Goal: Task Accomplishment & Management: Complete application form

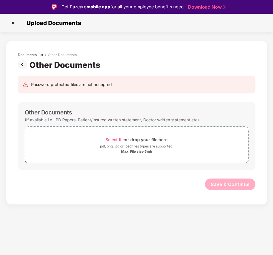
click at [21, 64] on img at bounding box center [24, 64] width 12 height 9
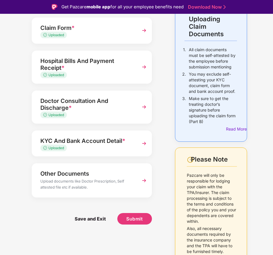
scroll to position [58, 0]
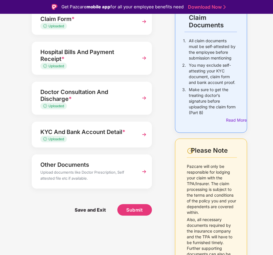
click at [99, 97] on div "Doctor Consultation And Discharge *" at bounding box center [87, 96] width 94 height 16
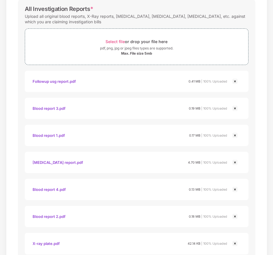
scroll to position [338, 0]
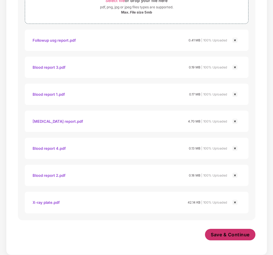
click at [225, 232] on span "Save & Continue" at bounding box center [229, 235] width 39 height 6
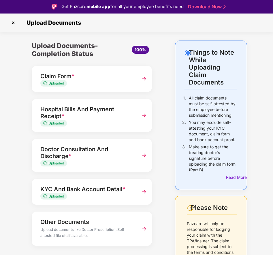
scroll to position [0, 0]
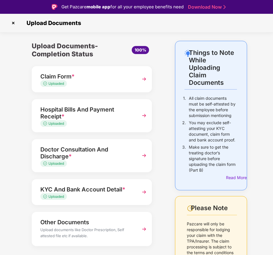
click at [137, 113] on div "Hospital Bills And Payment Receipt * Uploaded" at bounding box center [92, 115] width 120 height 33
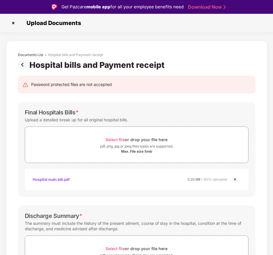
click at [23, 64] on img at bounding box center [24, 64] width 12 height 9
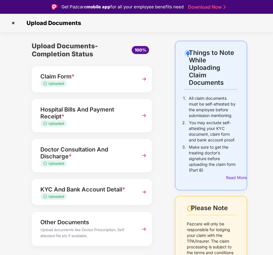
click at [80, 113] on div "Hospital Bills And Payment Receipt *" at bounding box center [87, 113] width 94 height 16
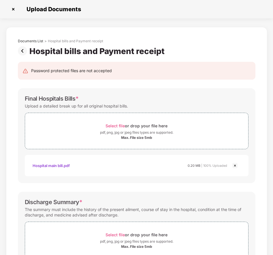
click at [24, 50] on img at bounding box center [24, 50] width 12 height 9
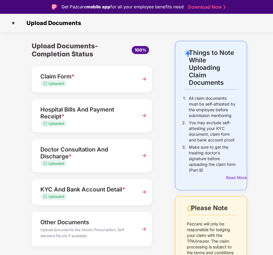
click at [92, 81] on div "Claim Form *" at bounding box center [87, 76] width 94 height 9
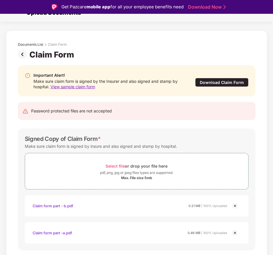
scroll to position [27, 0]
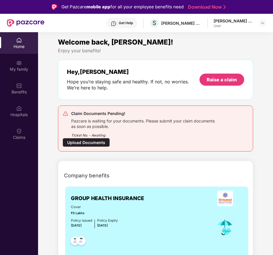
click at [88, 142] on div "Upload Documents" at bounding box center [85, 142] width 47 height 9
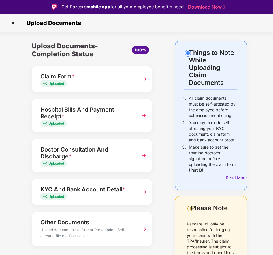
click at [109, 119] on div "Hospital Bills And Payment Receipt *" at bounding box center [87, 113] width 94 height 16
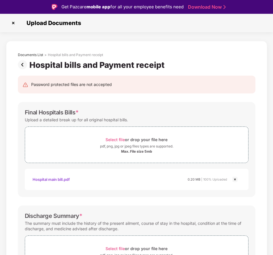
click at [22, 65] on img at bounding box center [24, 64] width 12 height 9
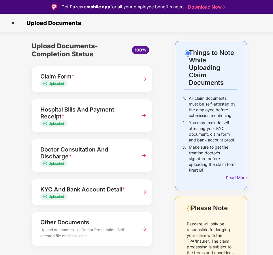
click at [100, 157] on div "Doctor Consultation And Discharge *" at bounding box center [87, 153] width 94 height 16
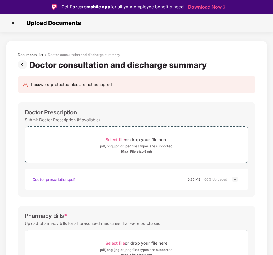
click at [26, 65] on img at bounding box center [24, 64] width 12 height 9
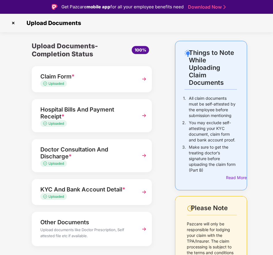
scroll to position [58, 0]
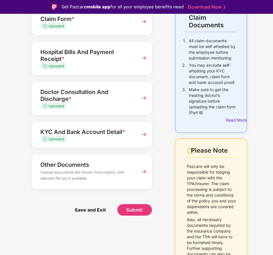
click at [102, 135] on div "KYC And Bank Account Detail *" at bounding box center [87, 132] width 94 height 9
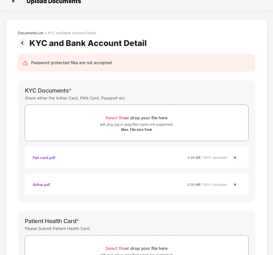
scroll to position [0, 0]
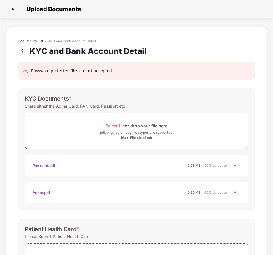
click at [22, 52] on img at bounding box center [24, 50] width 12 height 9
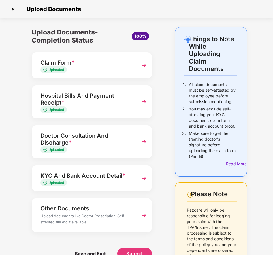
click at [110, 106] on div "Hospital Bills And Payment Receipt *" at bounding box center [87, 99] width 94 height 16
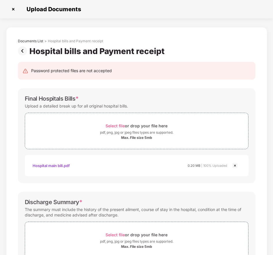
click at [23, 51] on img at bounding box center [24, 50] width 12 height 9
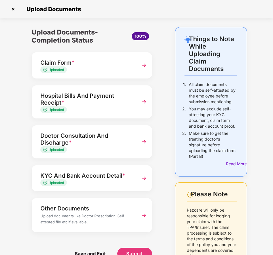
click at [103, 67] on div "Claim Form * Uploaded" at bounding box center [87, 65] width 94 height 15
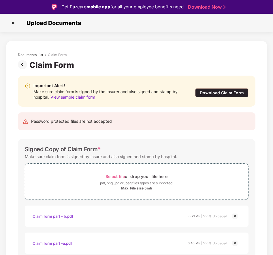
click at [20, 65] on img at bounding box center [24, 64] width 12 height 9
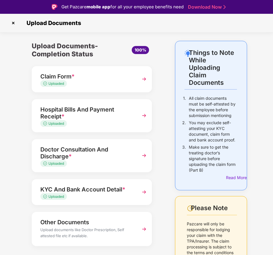
click at [105, 122] on div "Uploaded" at bounding box center [87, 123] width 94 height 5
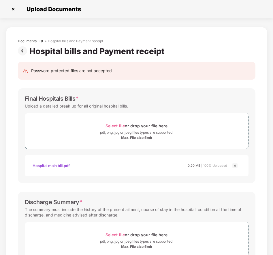
click at [23, 51] on img at bounding box center [24, 50] width 12 height 9
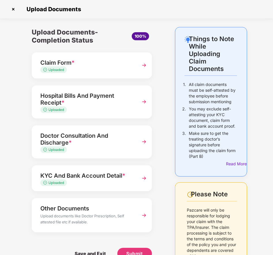
click at [98, 139] on div "Doctor Consultation And Discharge *" at bounding box center [87, 139] width 94 height 16
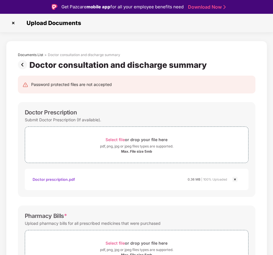
click at [22, 65] on img at bounding box center [24, 64] width 12 height 9
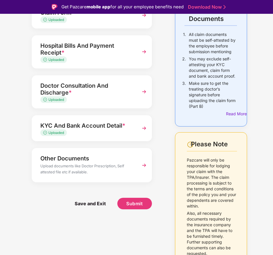
scroll to position [70, 0]
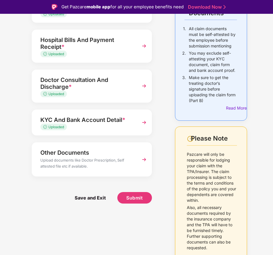
click at [111, 126] on div "Uploaded" at bounding box center [87, 127] width 94 height 5
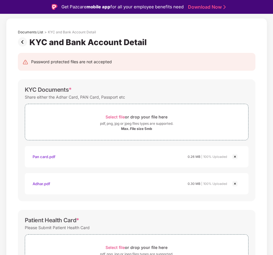
scroll to position [0, 0]
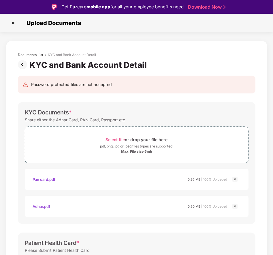
click at [24, 64] on img at bounding box center [24, 64] width 12 height 9
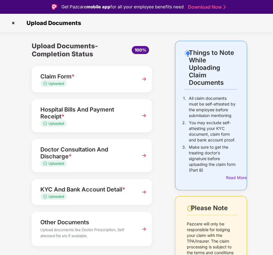
click at [99, 156] on div "Doctor Consultation And Discharge *" at bounding box center [87, 153] width 94 height 16
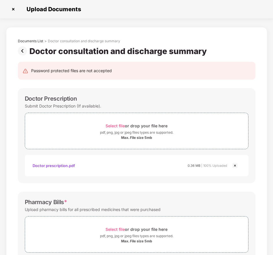
click at [24, 50] on img at bounding box center [24, 50] width 12 height 9
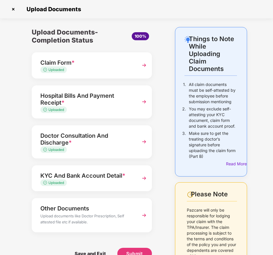
click at [109, 101] on div "Hospital Bills And Payment Receipt *" at bounding box center [87, 99] width 94 height 16
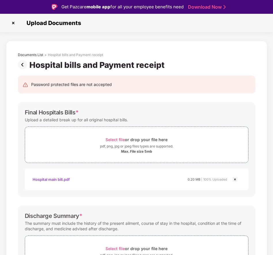
click at [21, 63] on img at bounding box center [24, 64] width 12 height 9
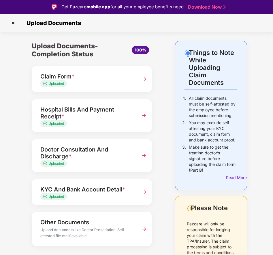
click at [107, 85] on div "Uploaded" at bounding box center [87, 83] width 94 height 5
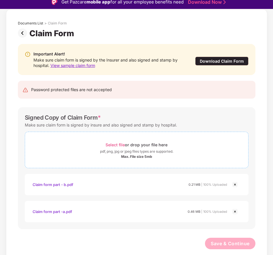
scroll to position [14, 0]
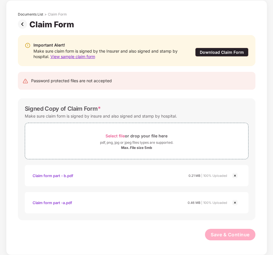
click at [20, 24] on img at bounding box center [24, 24] width 12 height 9
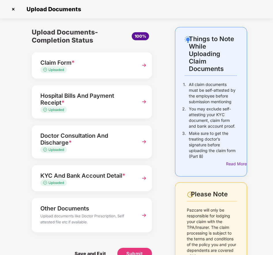
click at [94, 143] on div "Doctor Consultation And Discharge *" at bounding box center [87, 139] width 94 height 16
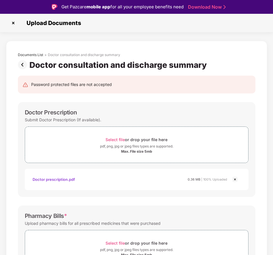
click at [21, 65] on img at bounding box center [24, 64] width 12 height 9
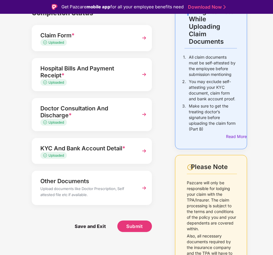
scroll to position [41, 0]
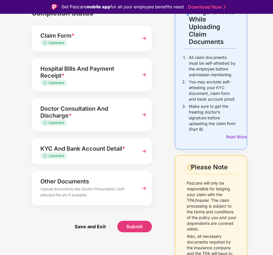
click at [119, 77] on div "Hospital Bills And Payment Receipt *" at bounding box center [87, 72] width 94 height 16
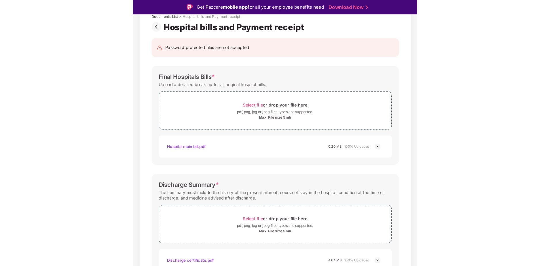
scroll to position [0, 0]
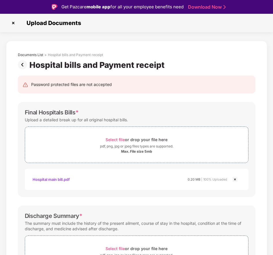
click at [23, 64] on img at bounding box center [24, 64] width 12 height 9
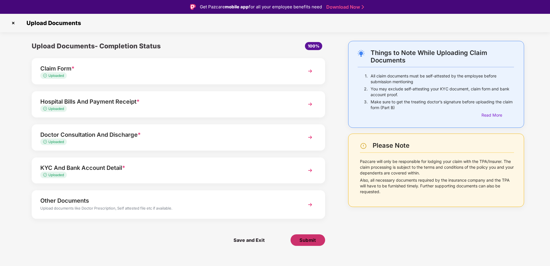
click at [307, 241] on span "Submit" at bounding box center [307, 240] width 16 height 6
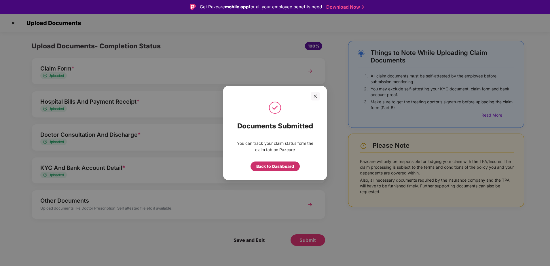
click at [279, 167] on div "Back to Dashboard" at bounding box center [275, 166] width 38 height 6
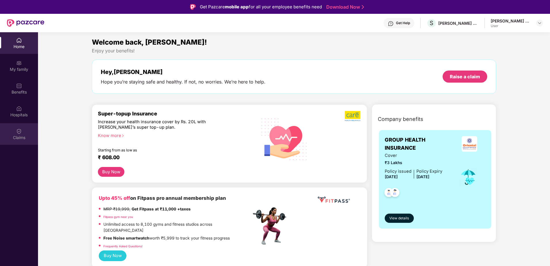
click at [15, 137] on div "Claims" at bounding box center [19, 138] width 38 height 6
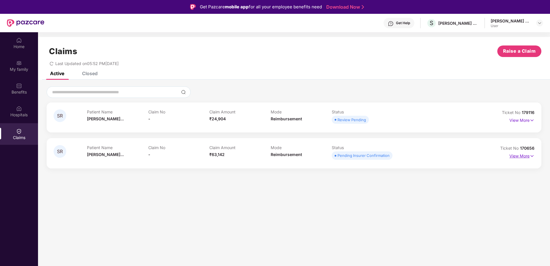
click at [529, 156] on img at bounding box center [531, 156] width 5 height 6
